Goal: Navigation & Orientation: Find specific page/section

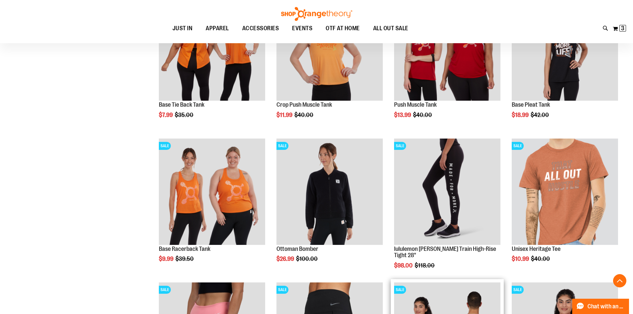
scroll to position [3848, 0]
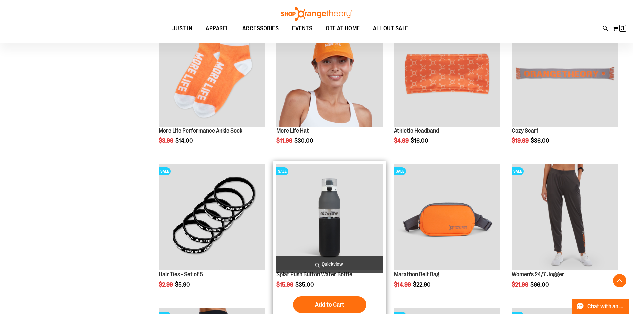
scroll to position [1921, 0]
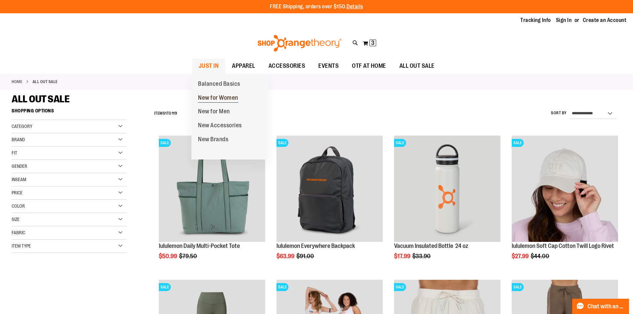
click at [233, 100] on span "New for Women" at bounding box center [218, 98] width 40 height 8
